Goal: Task Accomplishment & Management: Complete application form

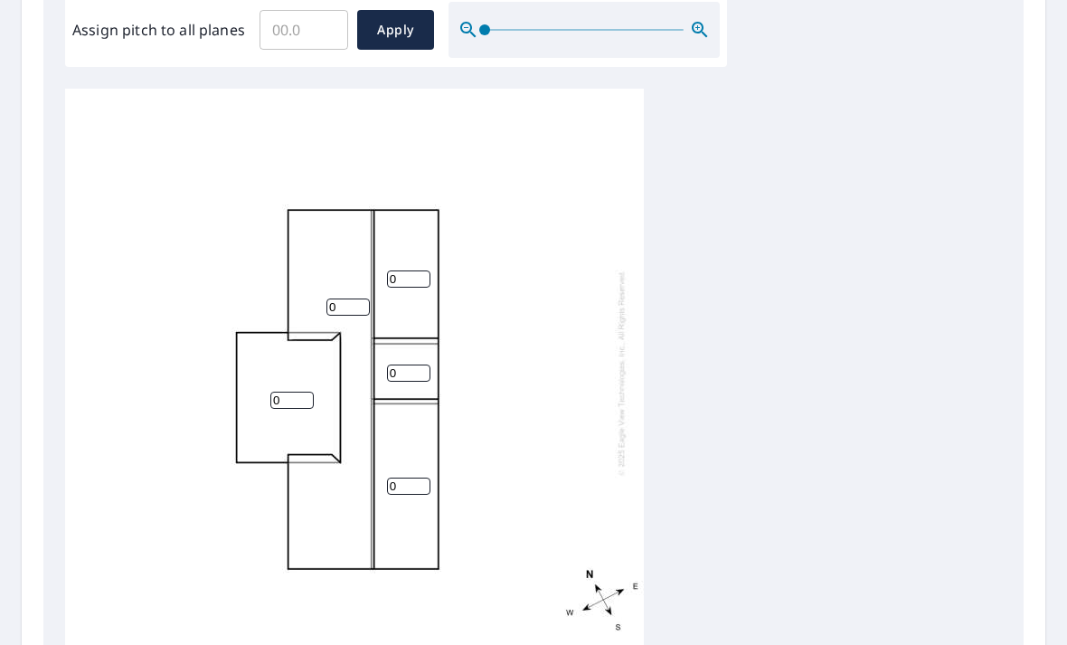
scroll to position [563, 0]
click at [408, 274] on input "0" at bounding box center [408, 279] width 43 height 17
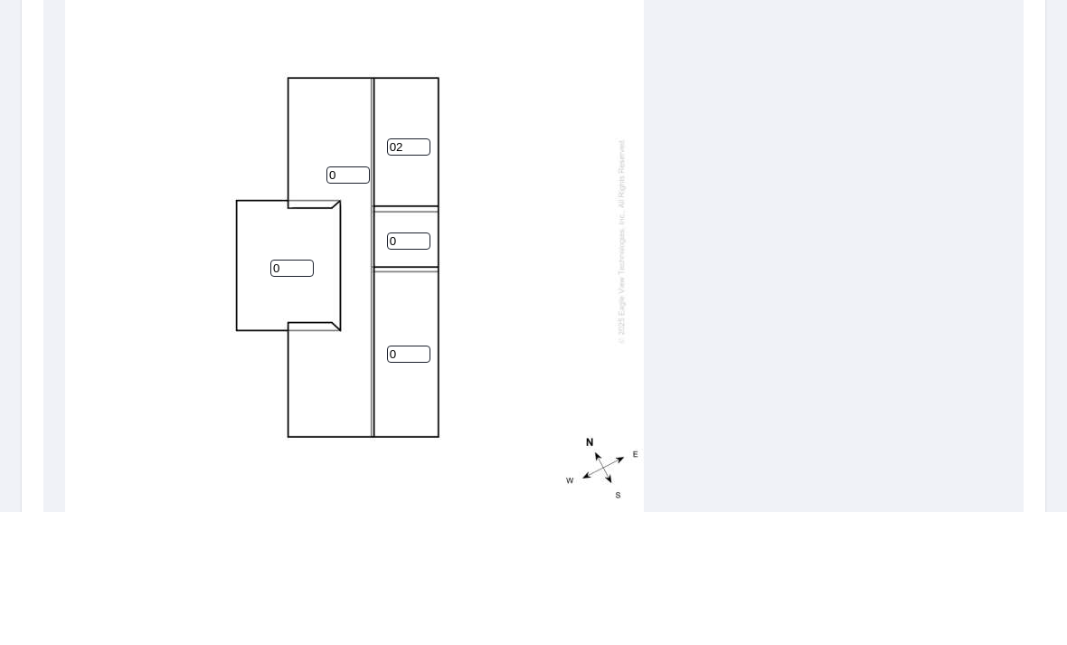
type input "0"
type input "2.2"
click at [401, 365] on input "0" at bounding box center [408, 373] width 43 height 17
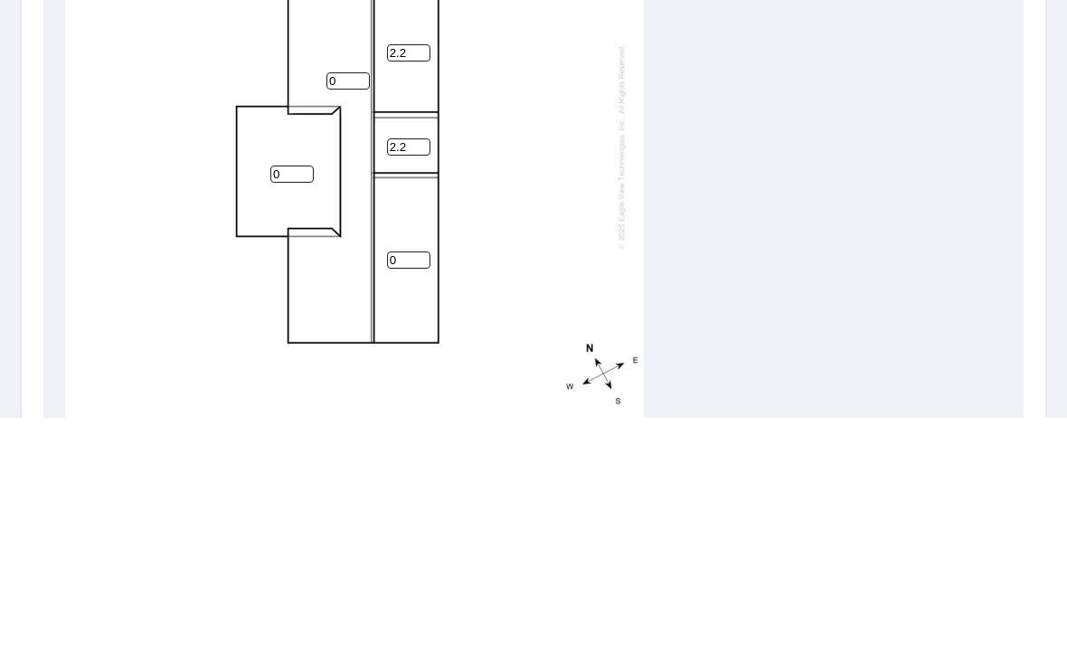
type input "2.2"
click at [400, 479] on input "0" at bounding box center [408, 487] width 43 height 17
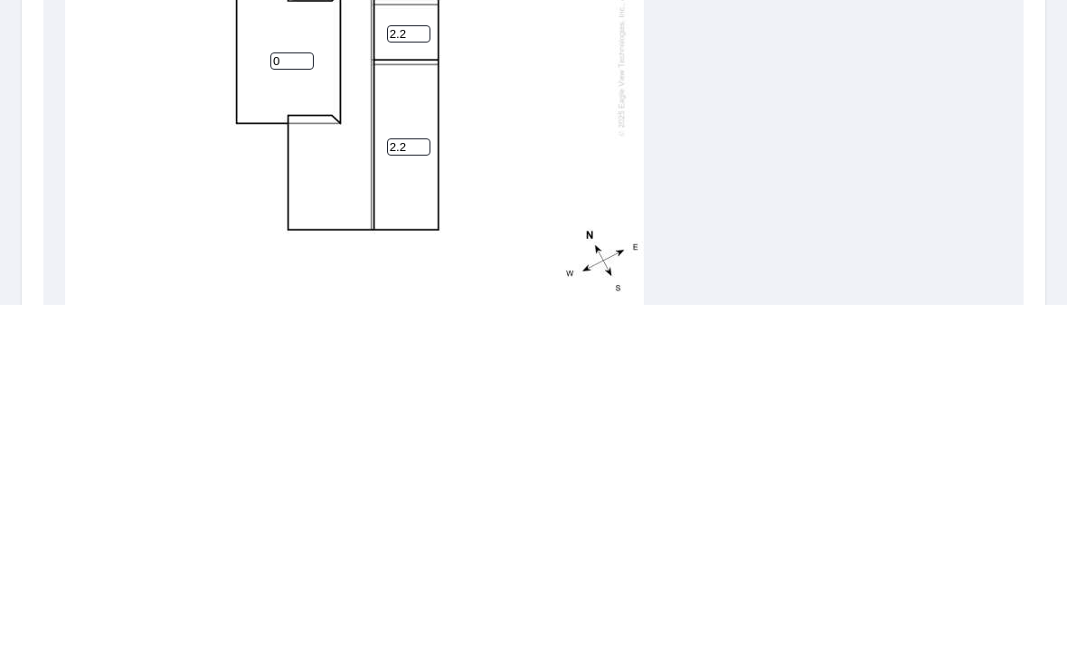
type input "2.2"
click at [333, 172] on div "0 0 2.2 2.2 2.2" at bounding box center [354, 374] width 579 height 568
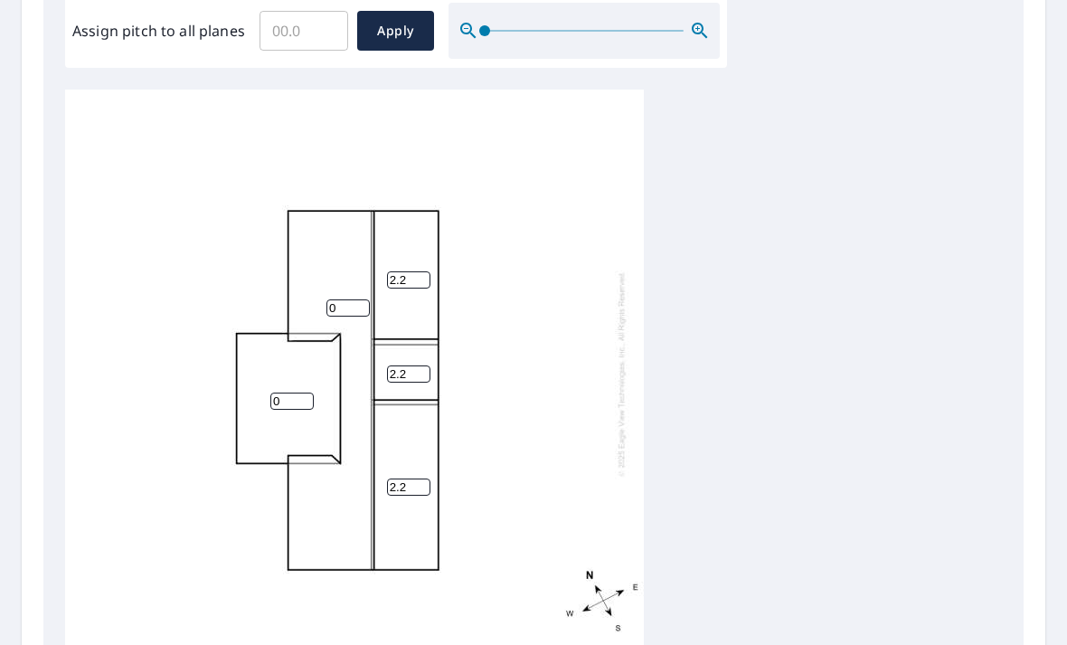
click at [349, 299] on input "0" at bounding box center [348, 307] width 43 height 17
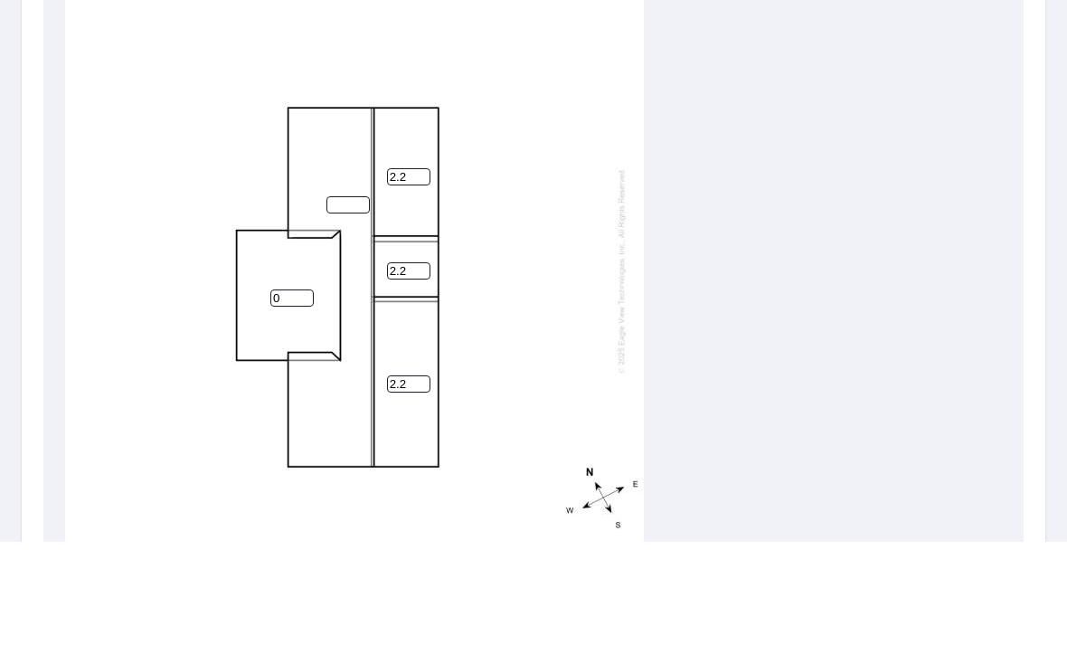
type input "5"
type input "5.7"
click at [288, 393] on input "0" at bounding box center [291, 401] width 43 height 17
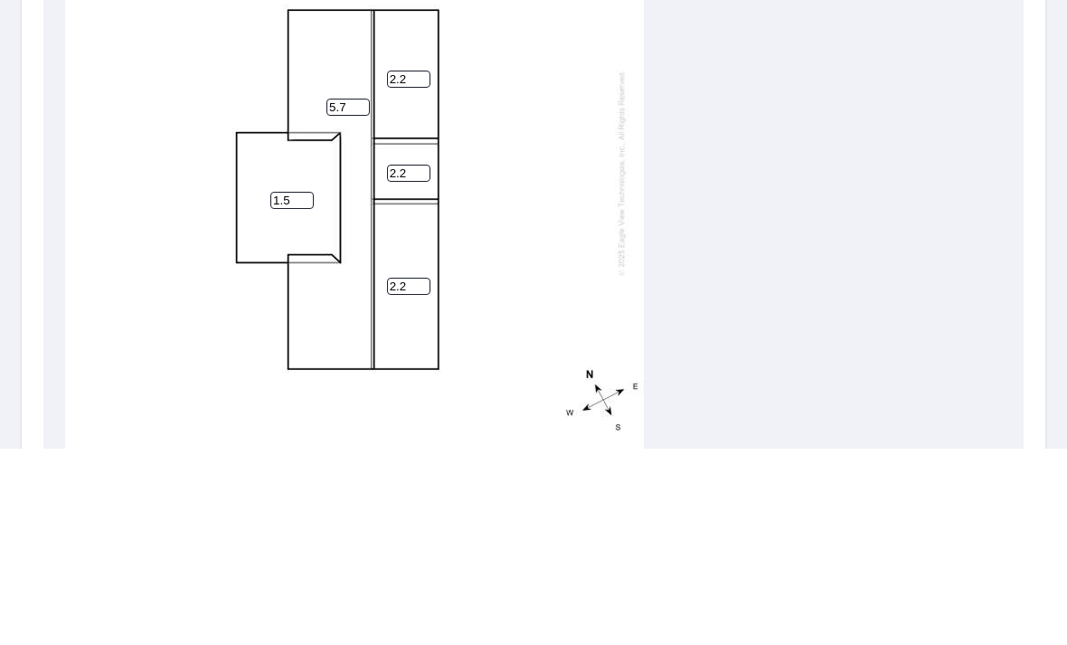
scroll to position [5, 0]
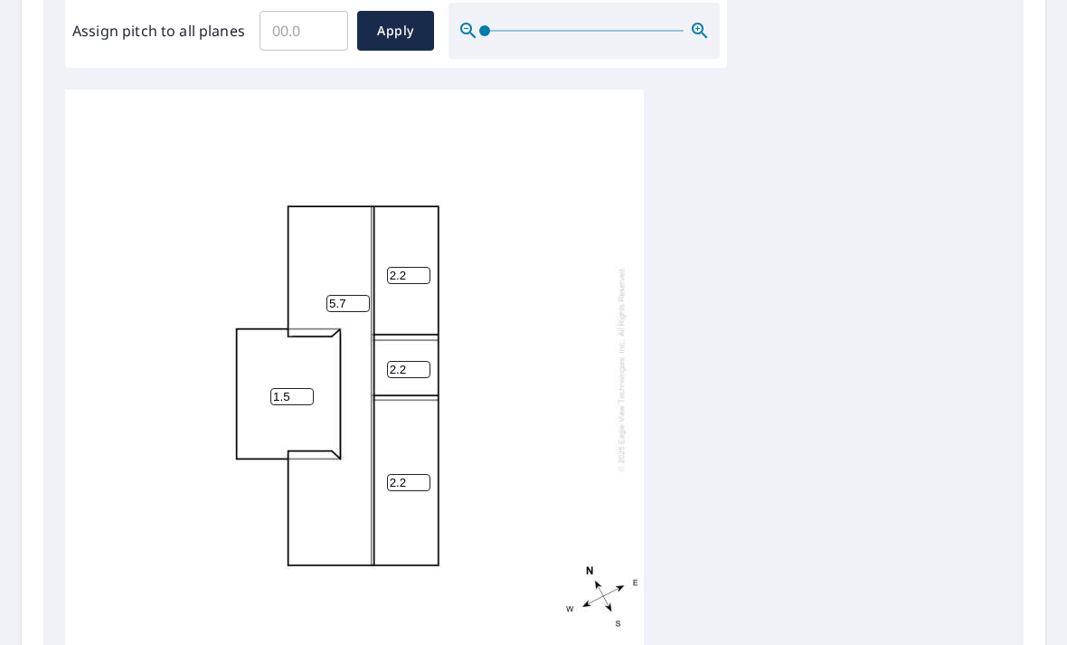
type input "1.5"
click at [518, 443] on div "5.7 1.5 2.2 2.2 2.2" at bounding box center [354, 369] width 579 height 568
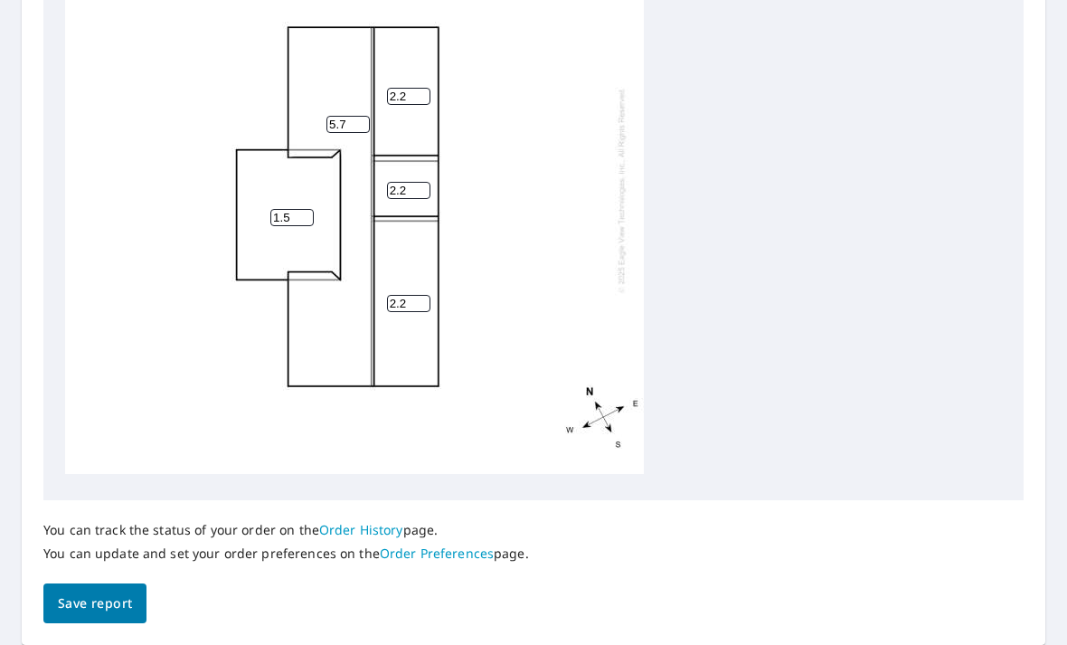
scroll to position [742, 0]
click at [90, 593] on span "Save report" at bounding box center [95, 604] width 74 height 23
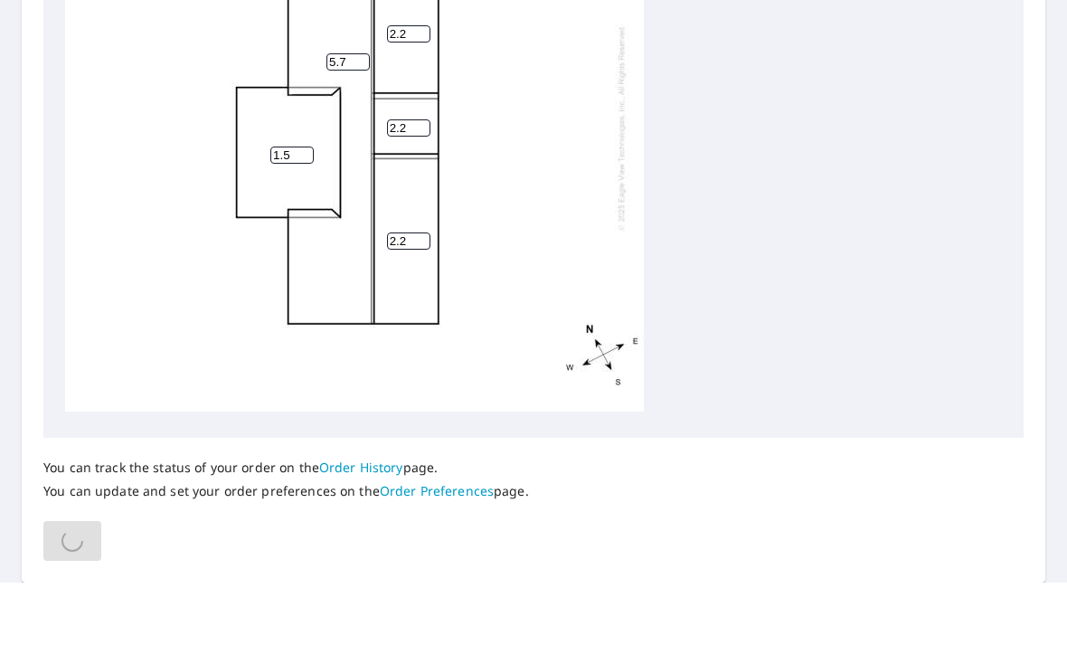
scroll to position [0, 0]
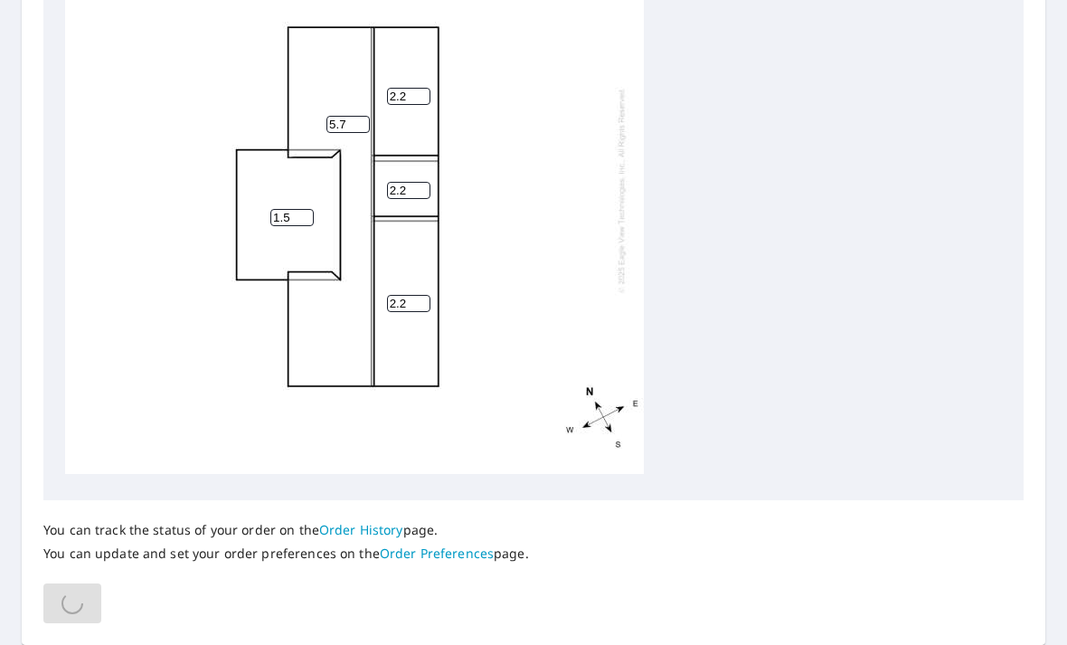
click at [90, 584] on div "You can track the status of your order on the Order History page. You can updat…" at bounding box center [533, 561] width 981 height 123
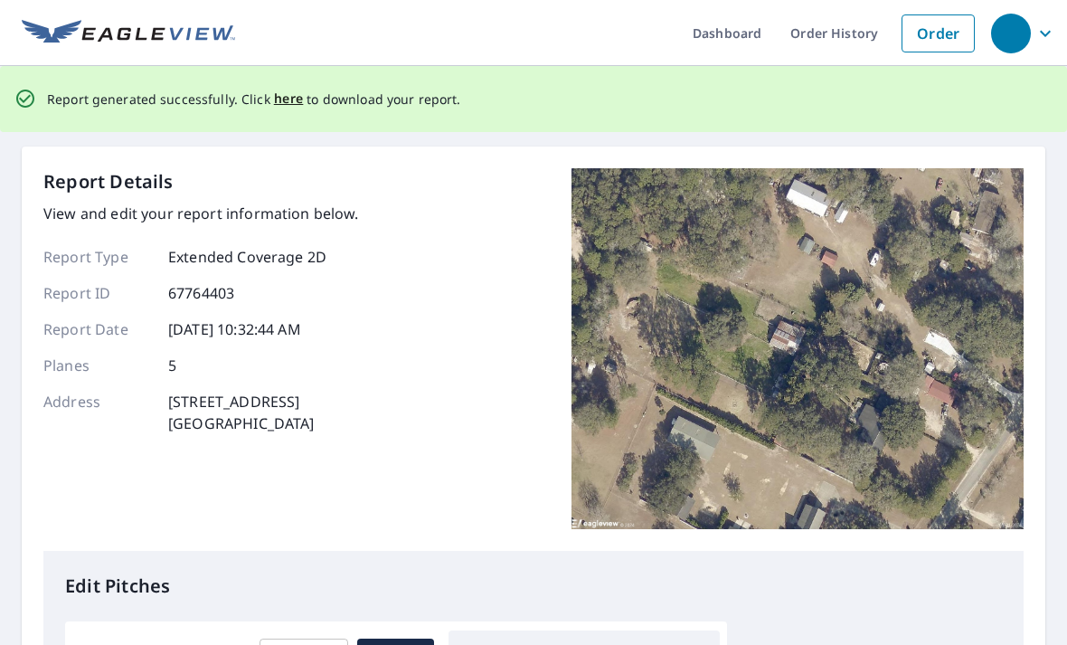
click at [274, 90] on span "here" at bounding box center [289, 99] width 30 height 23
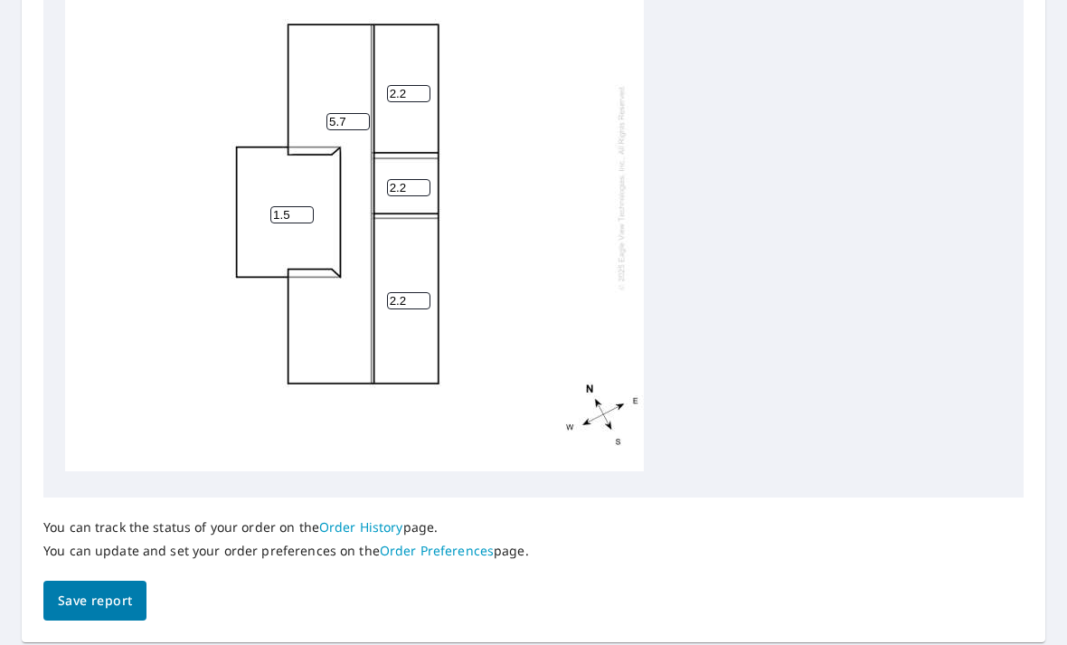
scroll to position [742, 0]
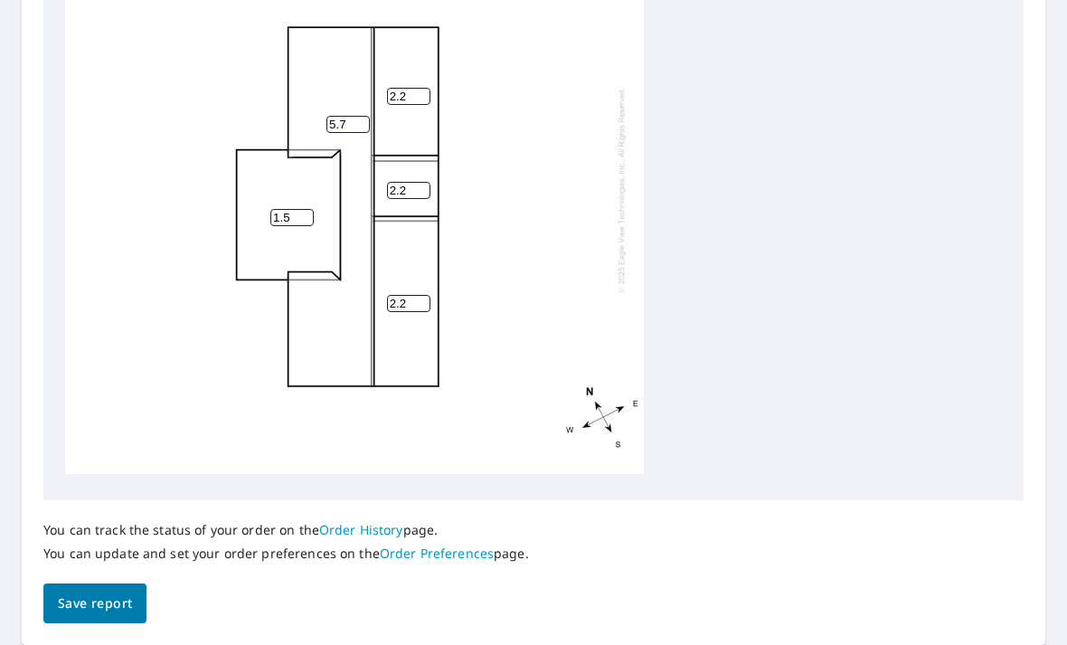
click at [94, 500] on div "You can track the status of your order on the Order History page. You can updat…" at bounding box center [286, 541] width 486 height 83
click at [74, 583] on button "Save report" at bounding box center [94, 603] width 103 height 41
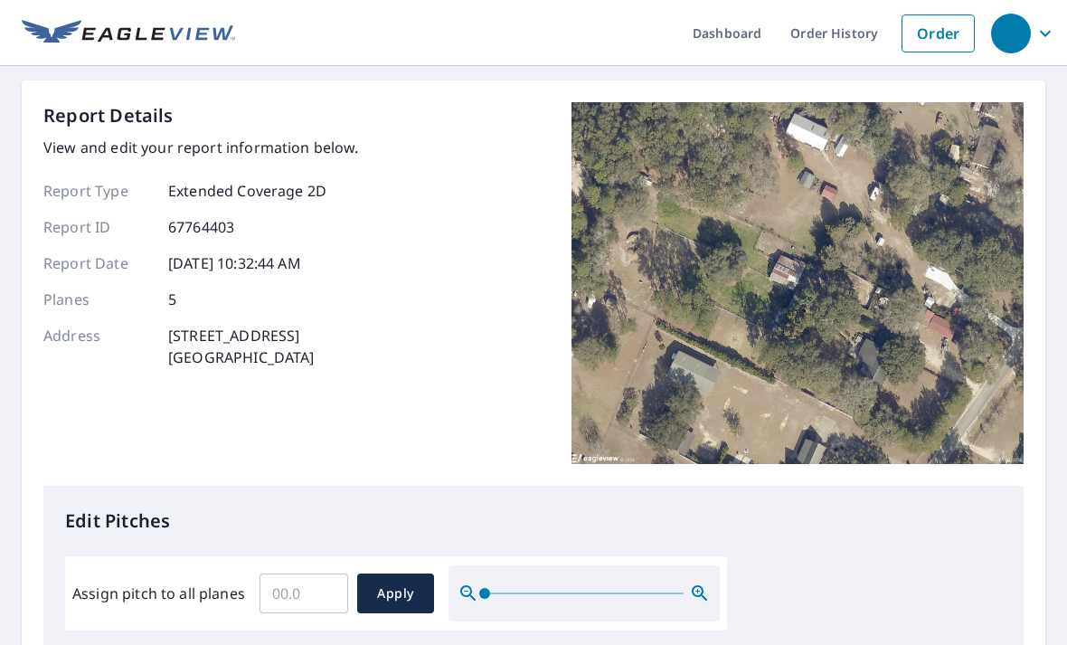
scroll to position [0, 0]
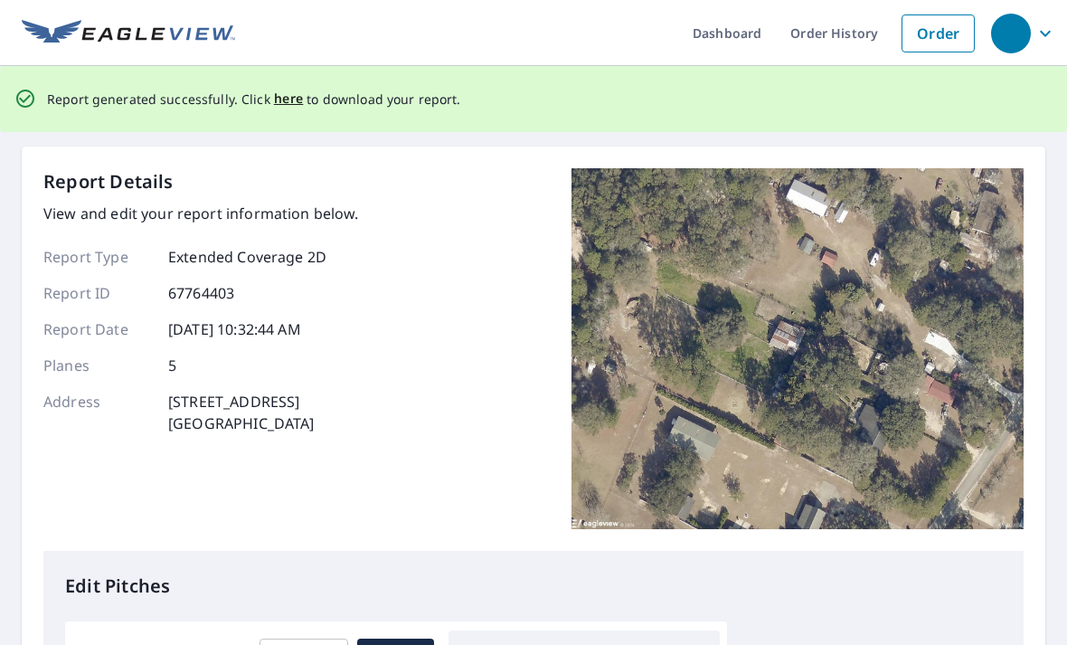
click at [289, 88] on span "here" at bounding box center [289, 99] width 30 height 23
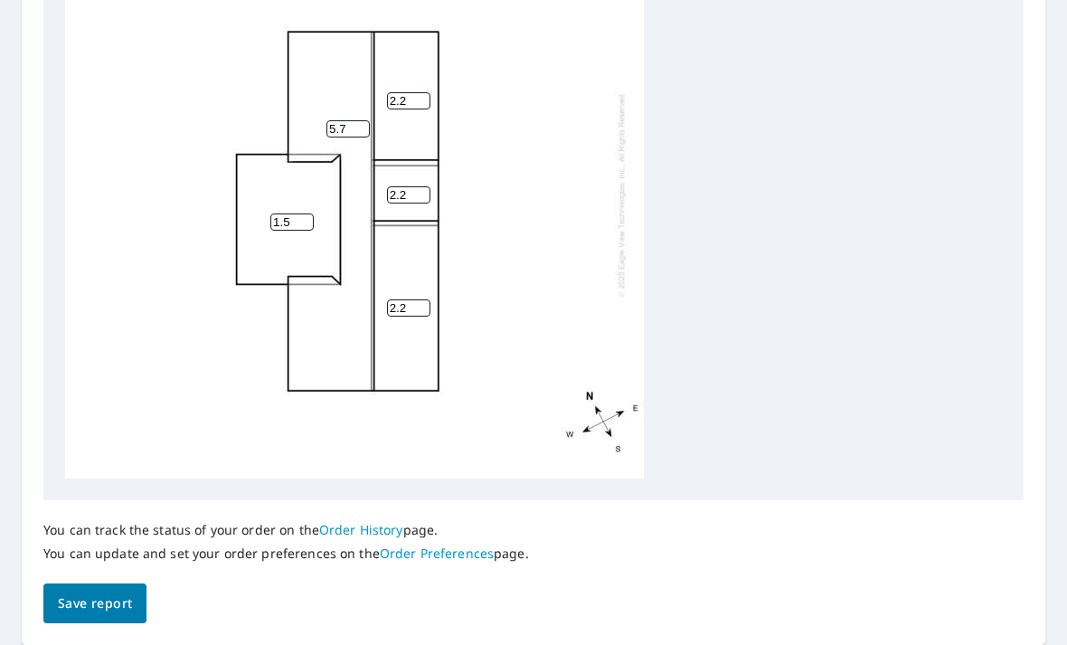
scroll to position [734, 0]
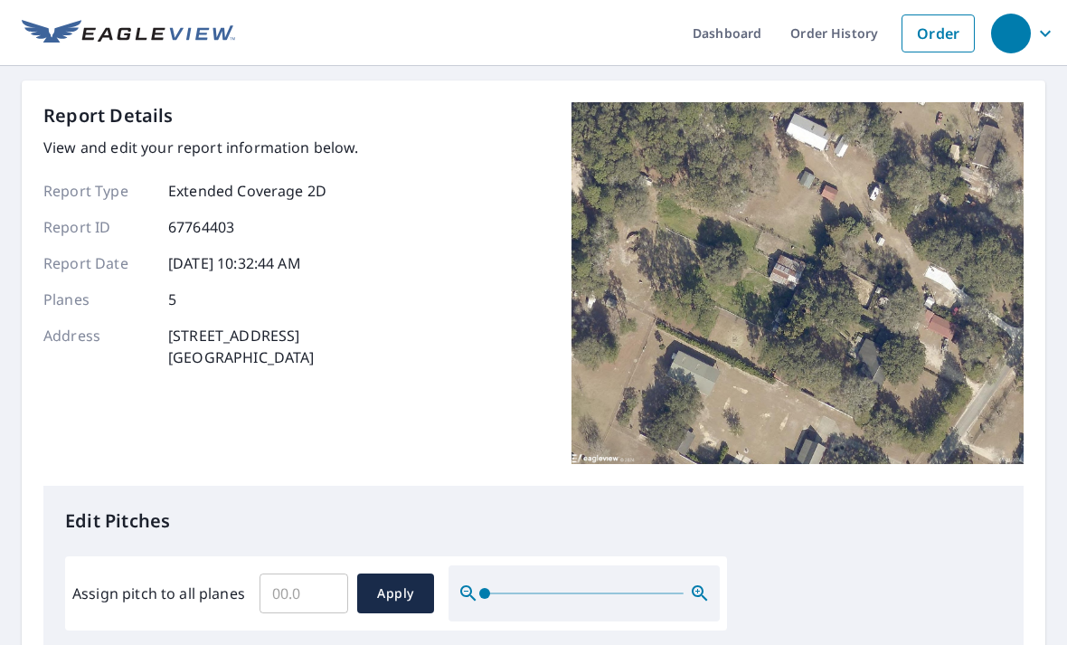
click at [939, 36] on link "Order" at bounding box center [938, 33] width 73 height 38
